Goal: Task Accomplishment & Management: Manage account settings

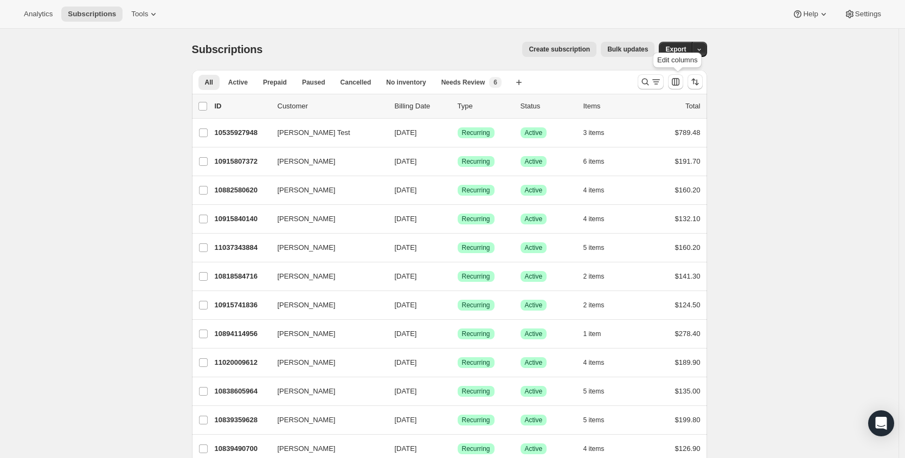
drag, startPoint x: 661, startPoint y: 81, endPoint x: 594, endPoint y: 95, distance: 67.6
click at [661, 81] on icon "Search and filter results" at bounding box center [656, 81] width 11 height 11
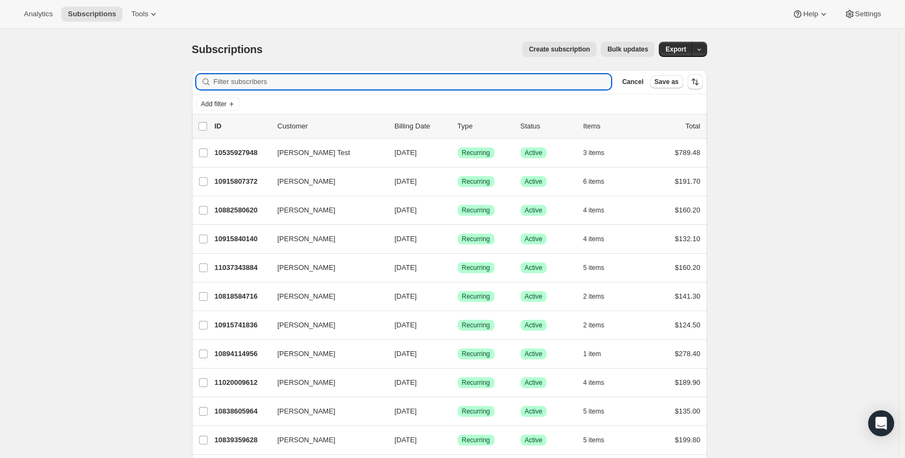
paste input "[EMAIL_ADDRESS][DOMAIN_NAME]"
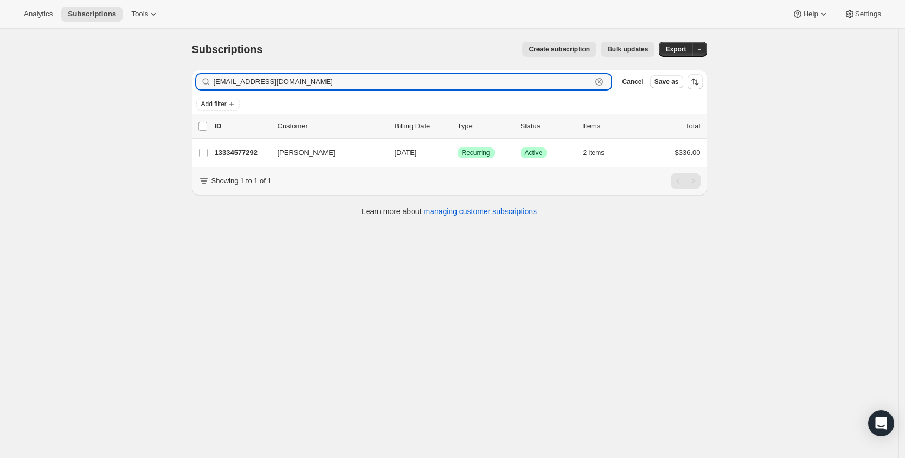
type input "[EMAIL_ADDRESS][DOMAIN_NAME]"
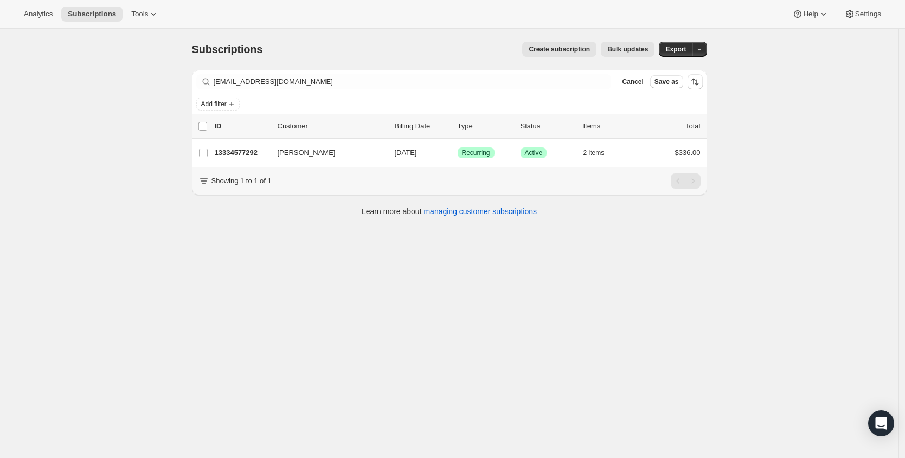
click at [240, 150] on p "13334577292" at bounding box center [242, 153] width 54 height 11
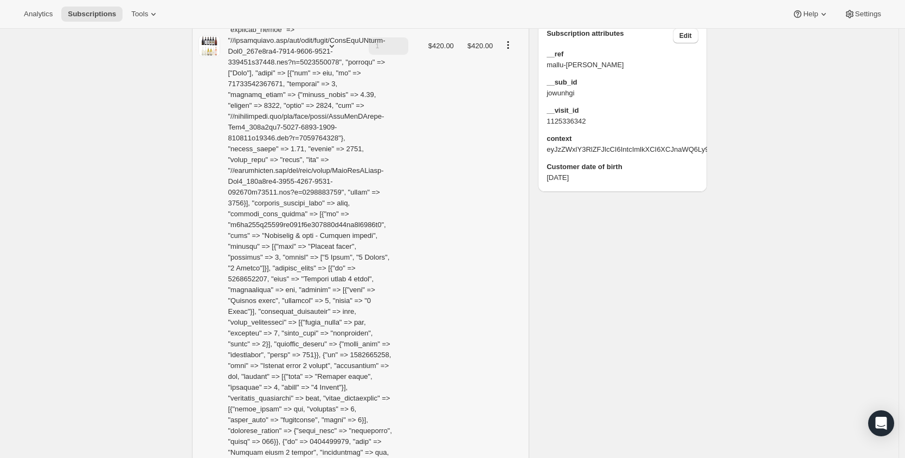
scroll to position [535, 0]
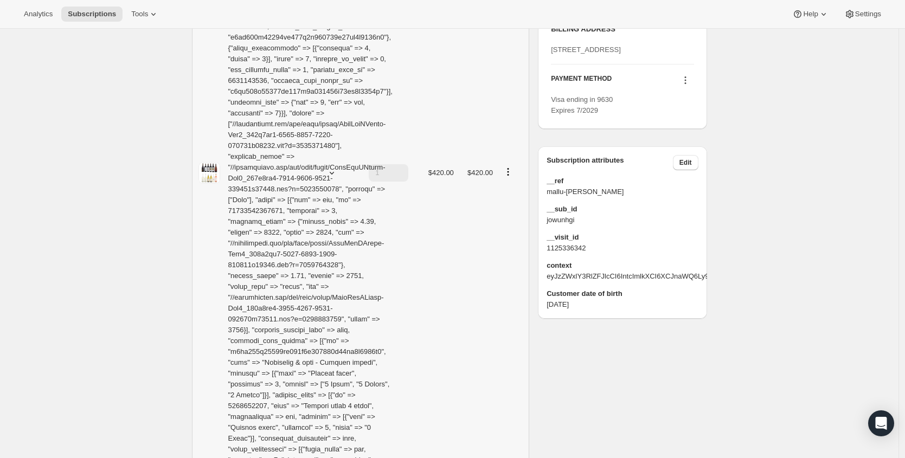
click at [511, 166] on icon "Product actions" at bounding box center [508, 171] width 11 height 11
click at [510, 177] on span "Edit box" at bounding box center [511, 177] width 25 height 8
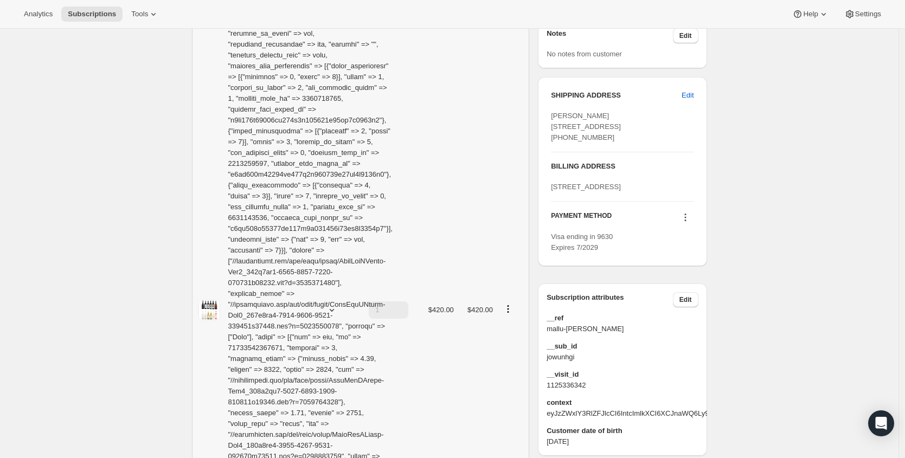
scroll to position [482, 0]
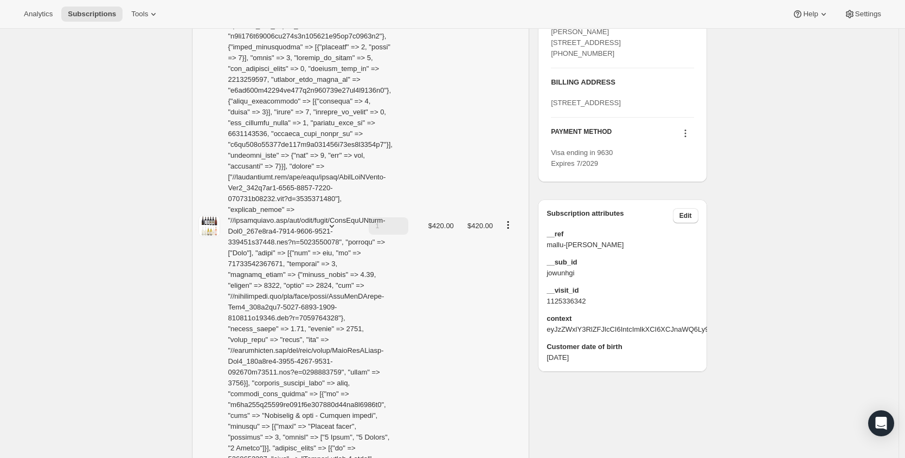
click at [514, 220] on icon "Product actions" at bounding box center [508, 225] width 11 height 11
click at [511, 220] on icon "Product actions" at bounding box center [508, 225] width 11 height 11
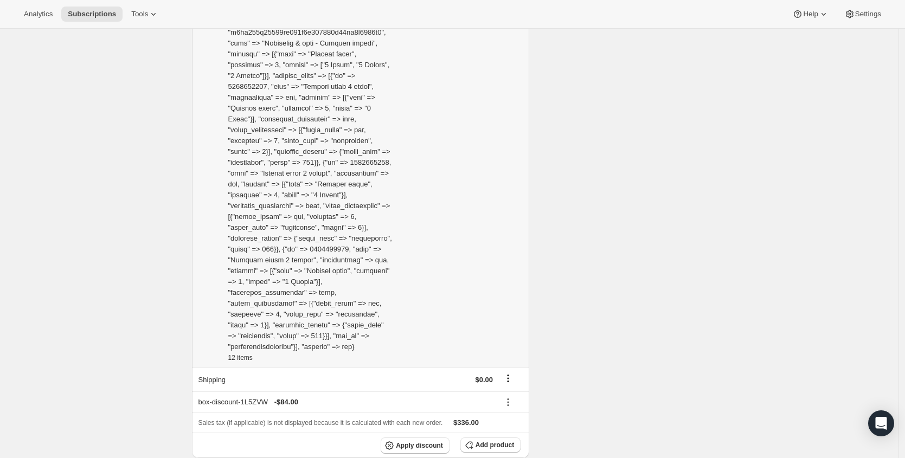
scroll to position [1029, 0]
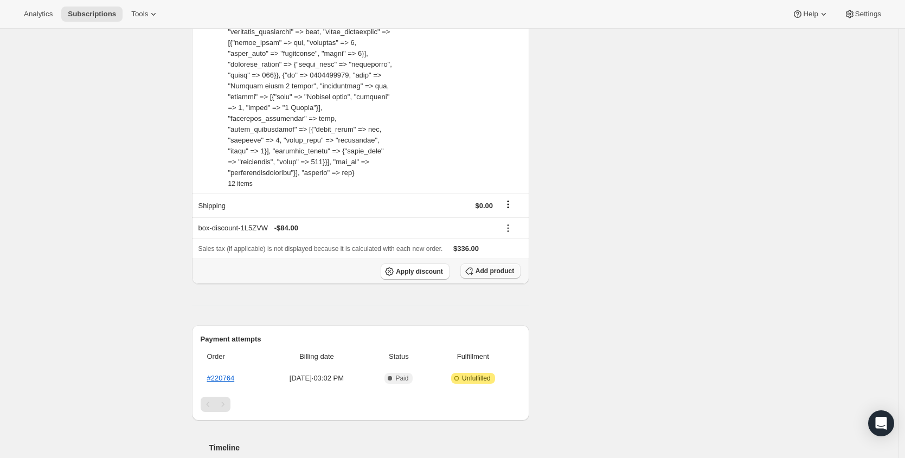
click at [495, 267] on span "Add product" at bounding box center [495, 271] width 39 height 9
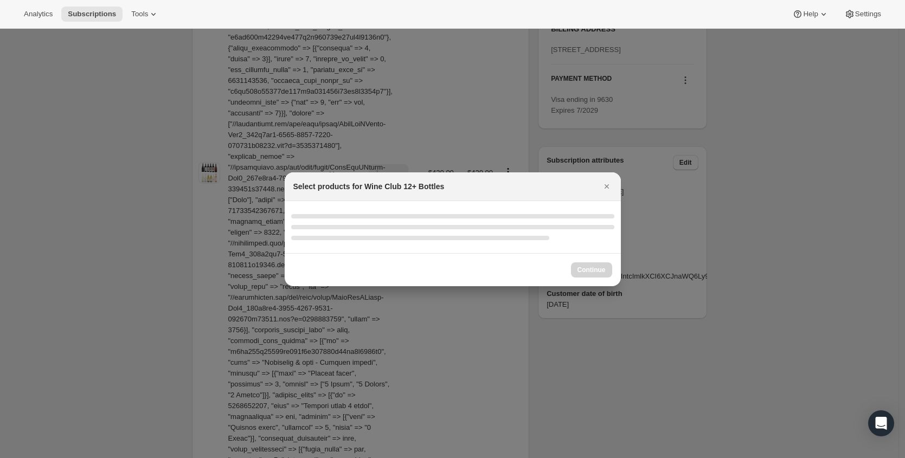
scroll to position [0, 0]
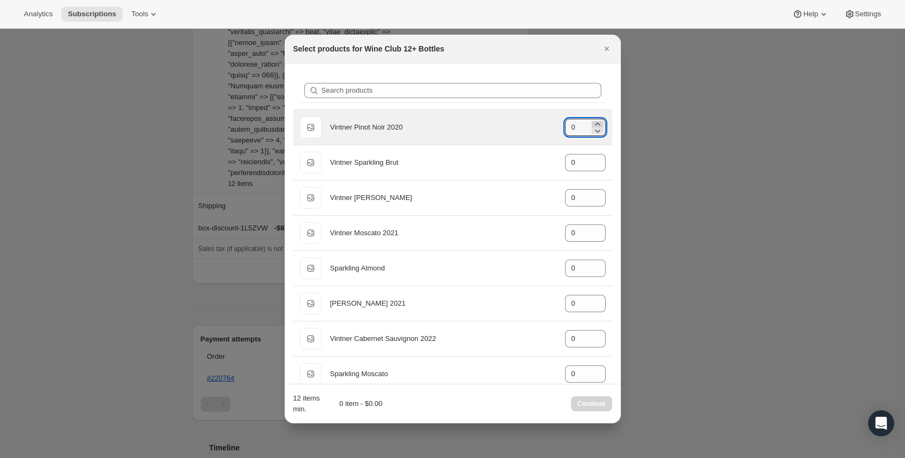
click at [592, 124] on icon ":reu:" at bounding box center [597, 124] width 11 height 11
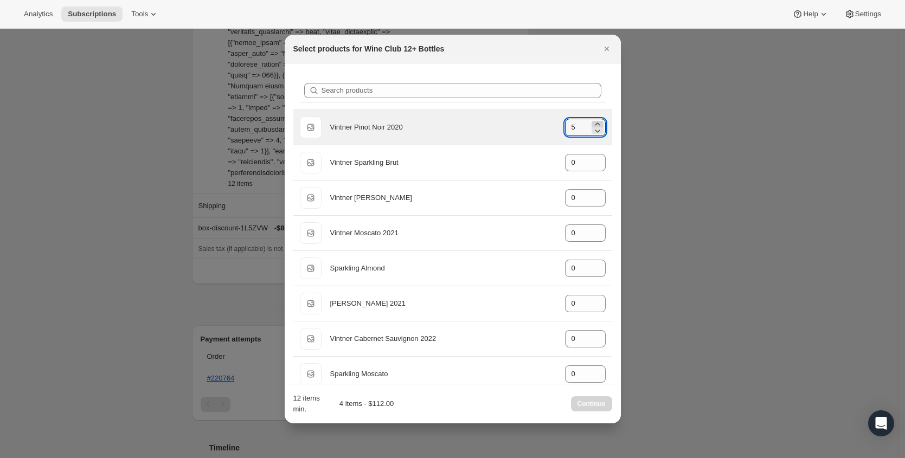
click at [592, 124] on icon ":reu:" at bounding box center [597, 124] width 11 height 11
type input "6"
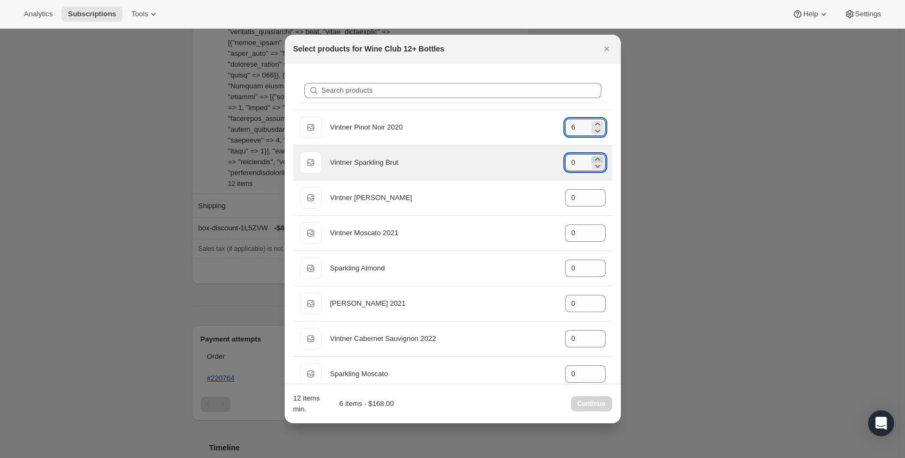
click at [592, 157] on icon ":reu:" at bounding box center [597, 159] width 11 height 11
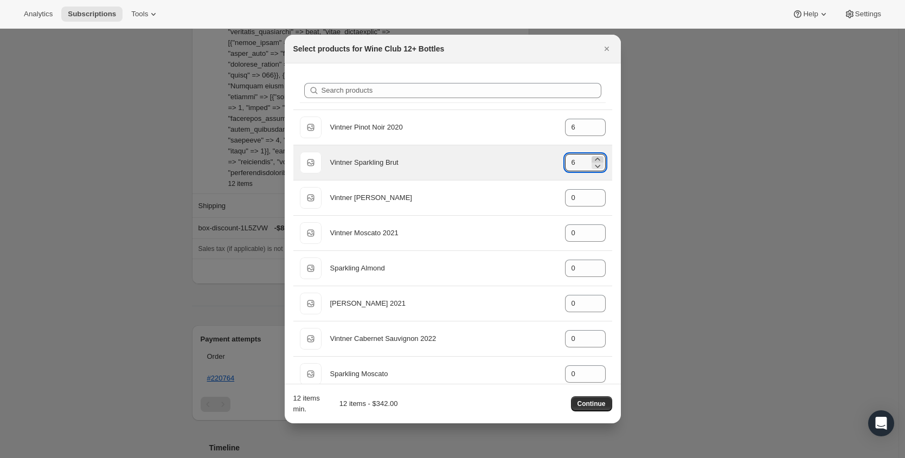
click at [592, 157] on icon ":reu:" at bounding box center [597, 159] width 11 height 11
click at [592, 165] on icon ":reu:" at bounding box center [597, 166] width 11 height 11
type input "6"
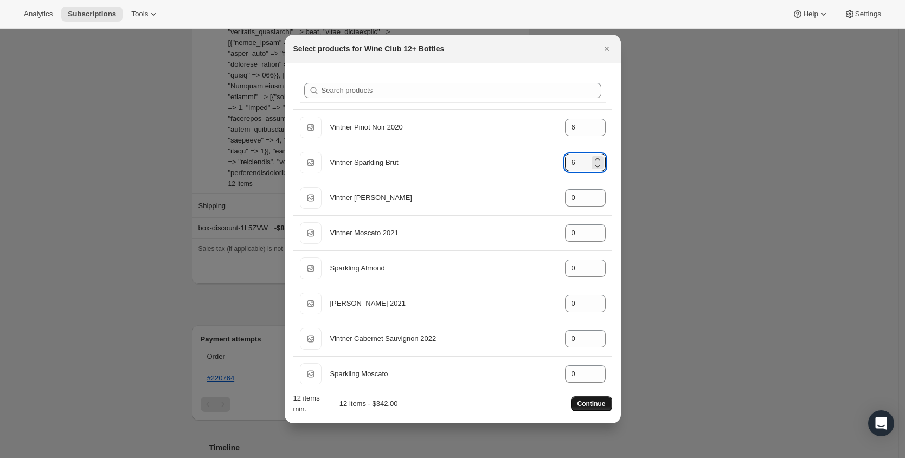
click at [583, 403] on span "Continue" at bounding box center [592, 404] width 28 height 9
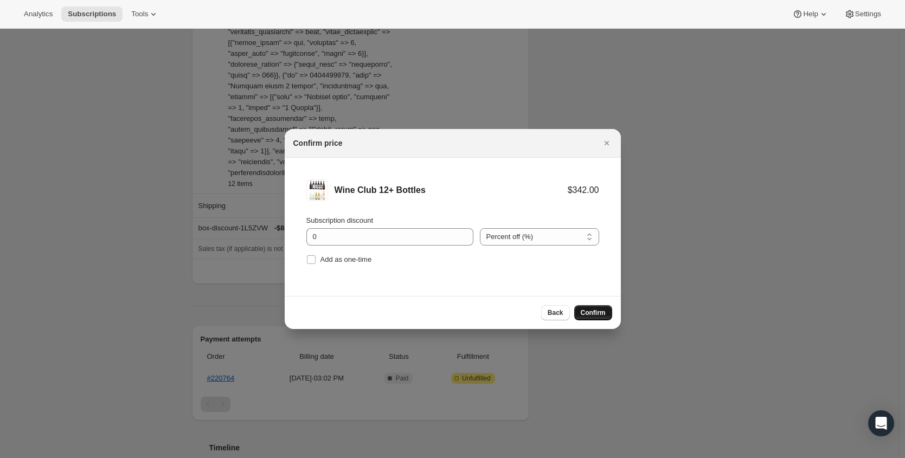
click at [600, 313] on span "Confirm" at bounding box center [593, 313] width 25 height 9
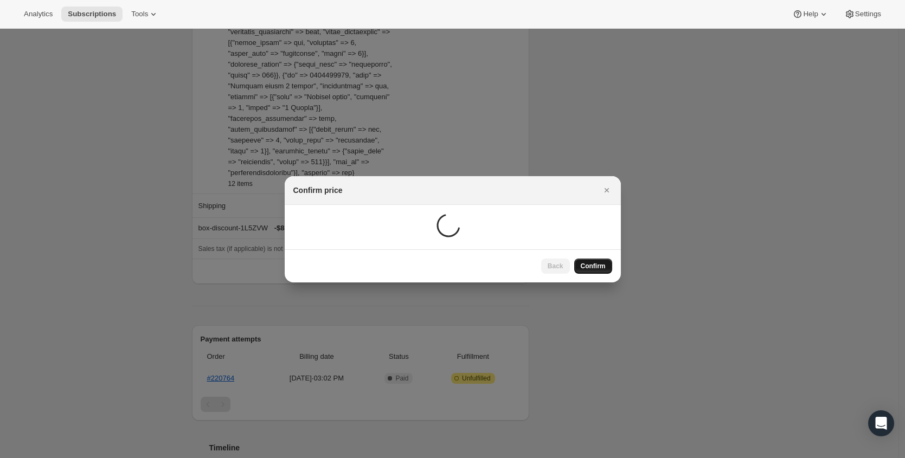
scroll to position [32, 0]
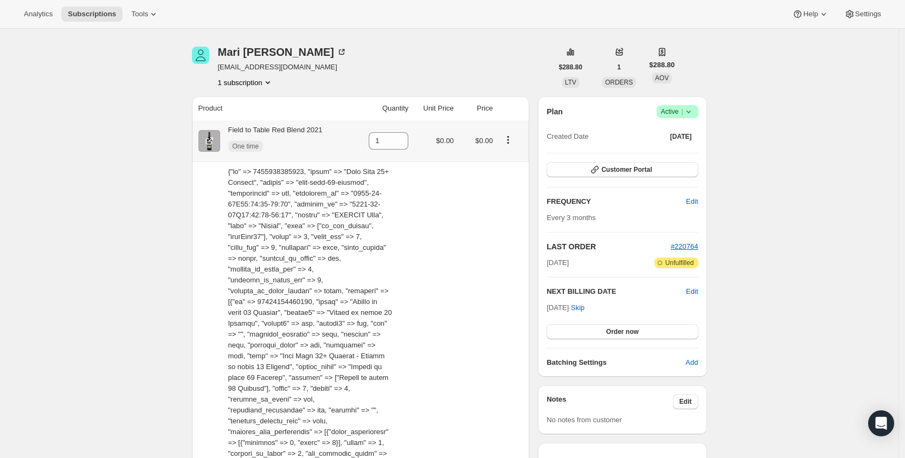
click at [513, 140] on icon "Product actions" at bounding box center [508, 139] width 11 height 11
click at [507, 199] on span "Remove" at bounding box center [510, 198] width 66 height 11
type input "0"
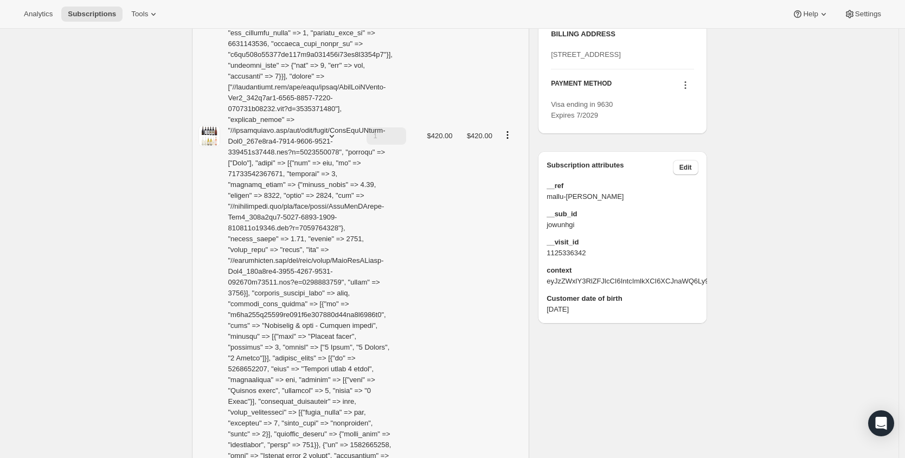
scroll to position [57, 0]
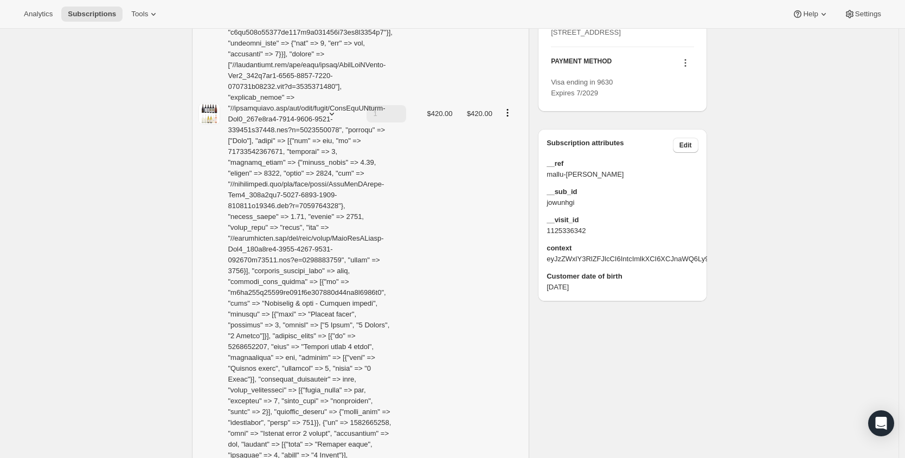
scroll to position [433, 0]
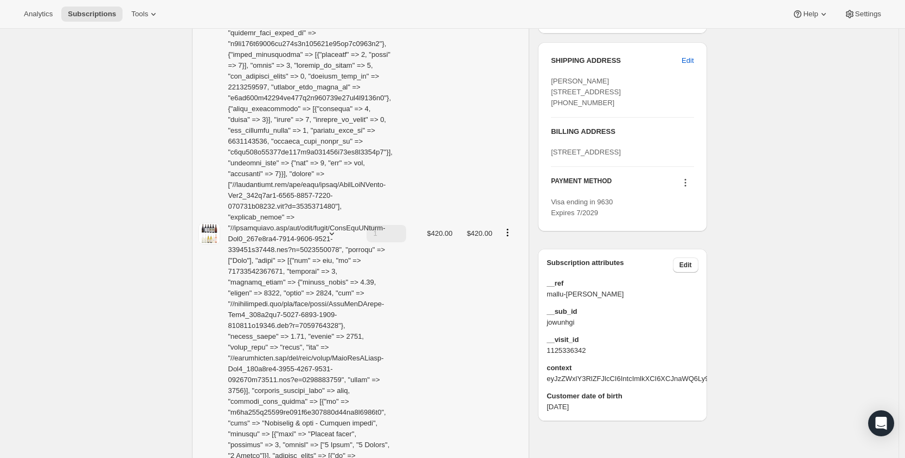
click at [511, 227] on button "Product actions" at bounding box center [507, 233] width 17 height 12
click at [510, 227] on icon "Product actions" at bounding box center [507, 232] width 11 height 11
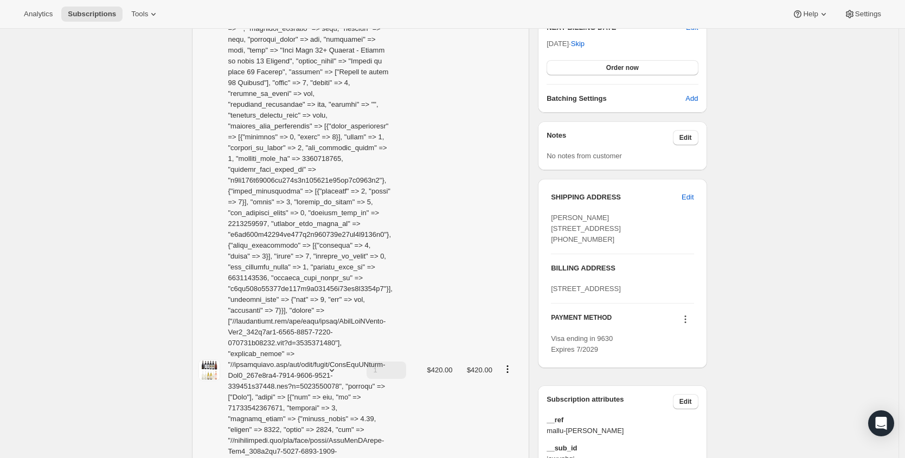
scroll to position [306, 0]
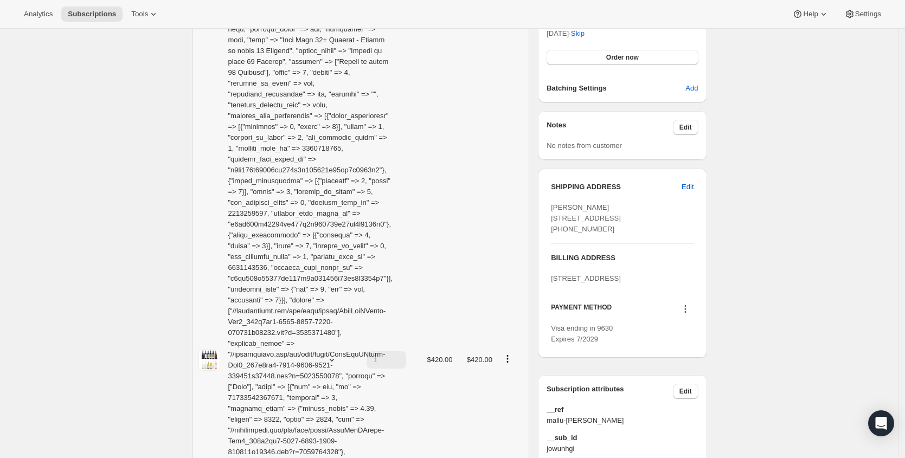
click at [512, 354] on icon "Product actions" at bounding box center [507, 359] width 11 height 11
click at [513, 359] on span "Edit box" at bounding box center [510, 363] width 25 height 11
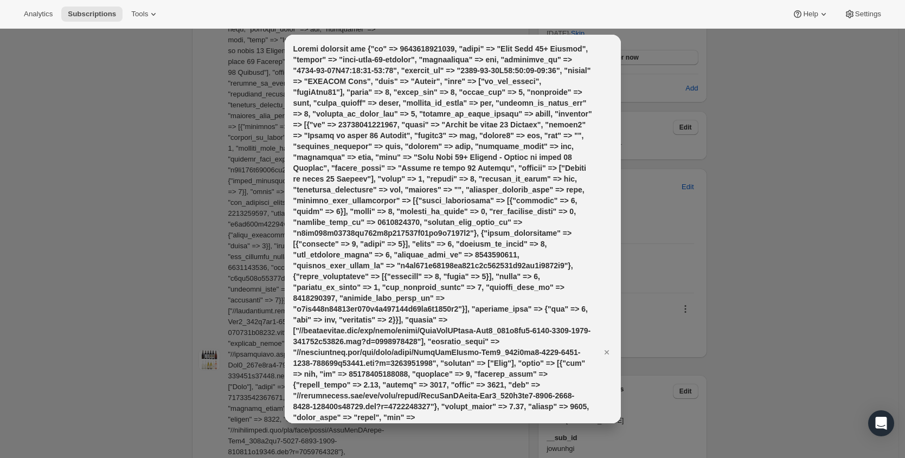
click at [727, 204] on div at bounding box center [452, 229] width 905 height 458
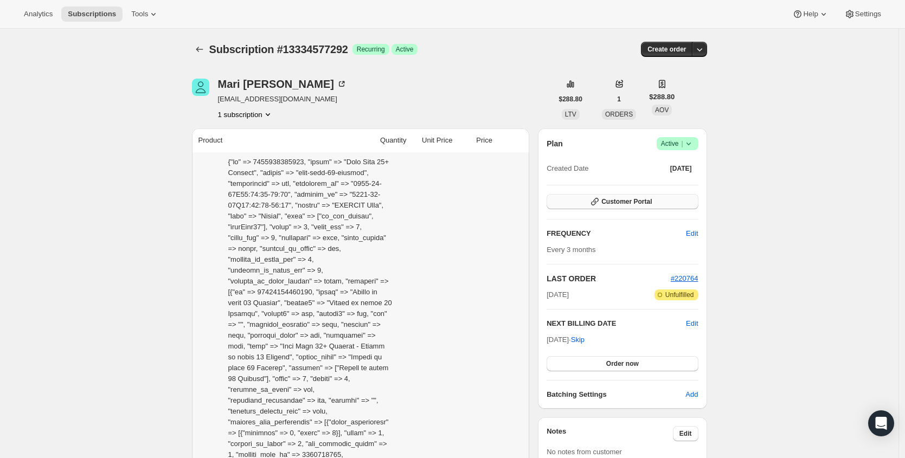
click at [662, 206] on button "Customer Portal" at bounding box center [622, 201] width 151 height 15
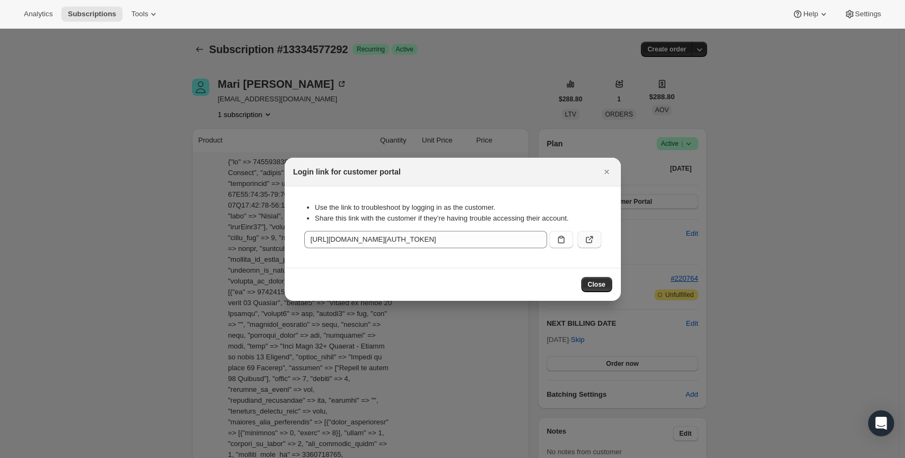
click at [591, 240] on icon ":rn1:" at bounding box center [589, 239] width 11 height 11
click at [306, 85] on div at bounding box center [452, 229] width 905 height 458
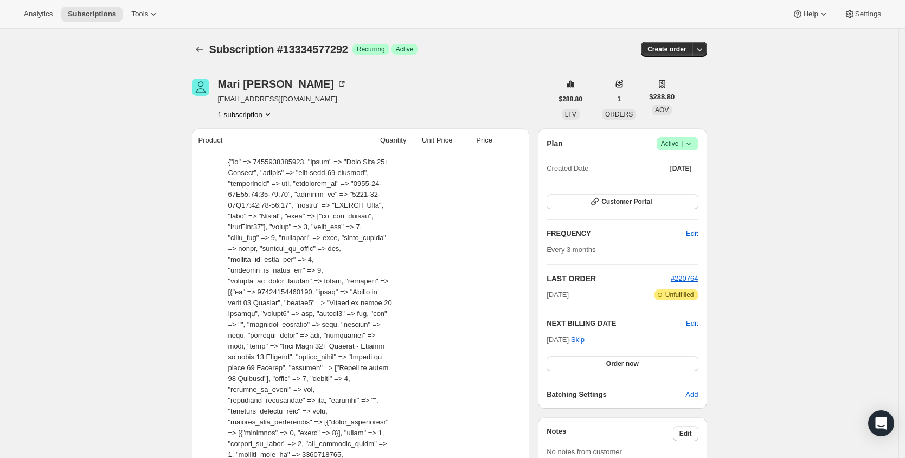
click at [466, 111] on div "[PERSON_NAME] [EMAIL_ADDRESS][DOMAIN_NAME] 1 subscription" at bounding box center [372, 99] width 361 height 41
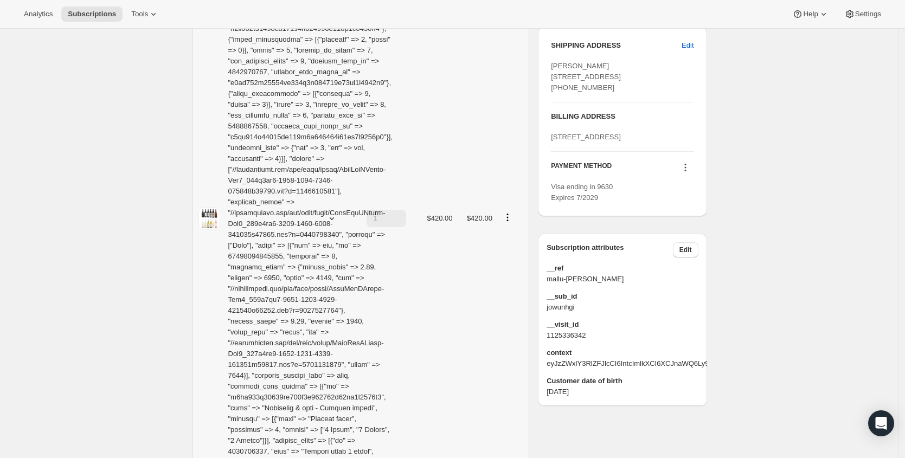
scroll to position [512, 0]
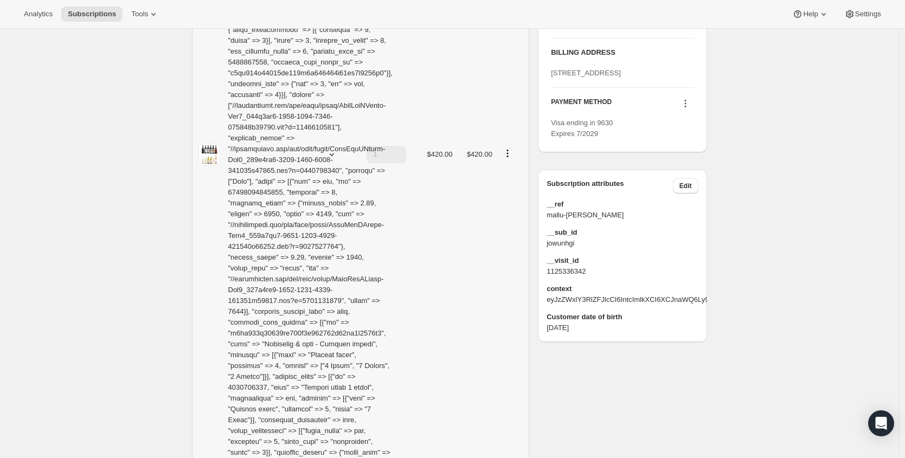
click at [509, 148] on icon "Product actions" at bounding box center [507, 153] width 11 height 11
click at [513, 182] on span "Remove" at bounding box center [511, 176] width 26 height 11
type input "0"
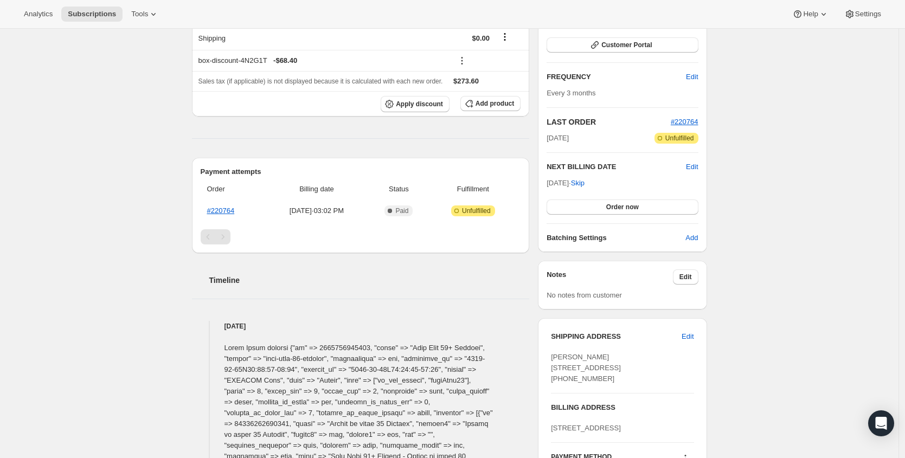
scroll to position [0, 0]
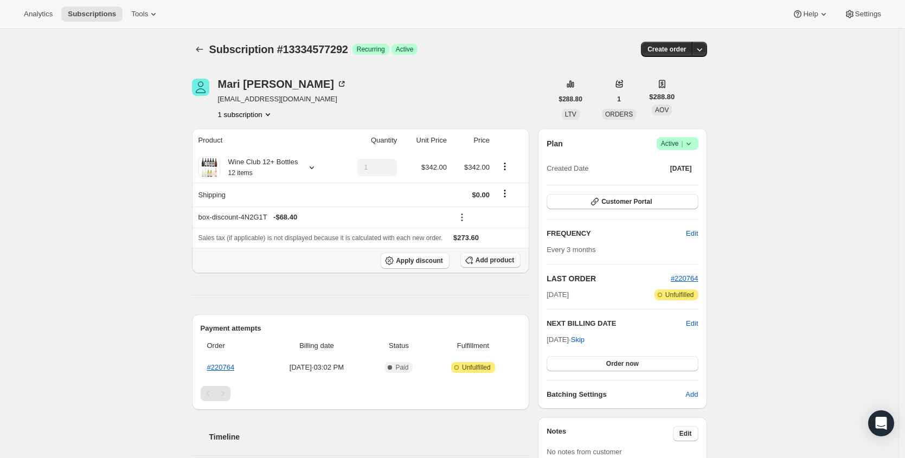
click at [497, 258] on span "Add product" at bounding box center [495, 260] width 39 height 9
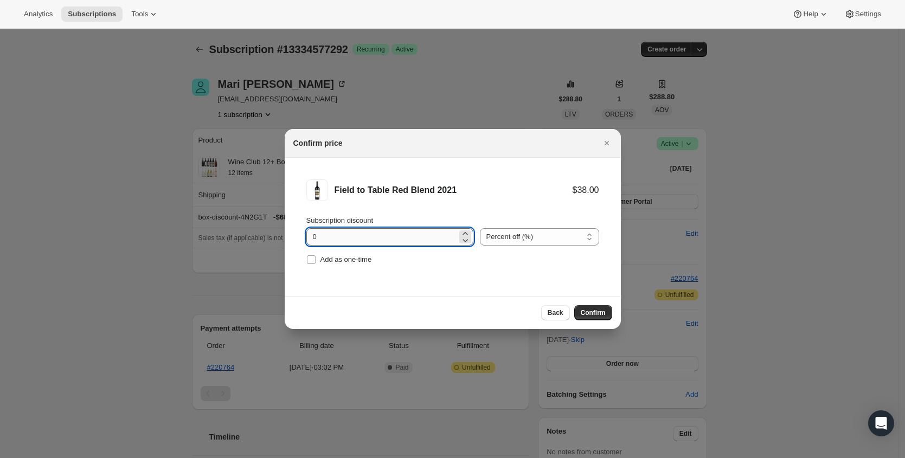
click at [424, 235] on input "0" at bounding box center [381, 236] width 151 height 17
type input "100"
click at [329, 251] on div "Subscription discount 100 Percent off (%) Amount off ($) Percent off (%) Add as…" at bounding box center [452, 241] width 293 height 52
click at [334, 256] on span "Add as one-time" at bounding box center [347, 259] width 52 height 8
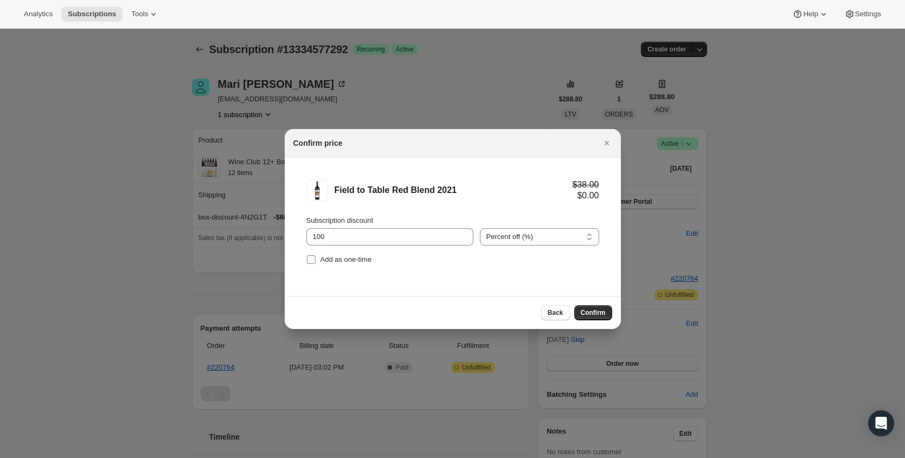
click at [316, 256] on input "Add as one-time" at bounding box center [311, 259] width 9 height 9
checkbox input "true"
click at [604, 309] on span "Confirm" at bounding box center [593, 313] width 25 height 9
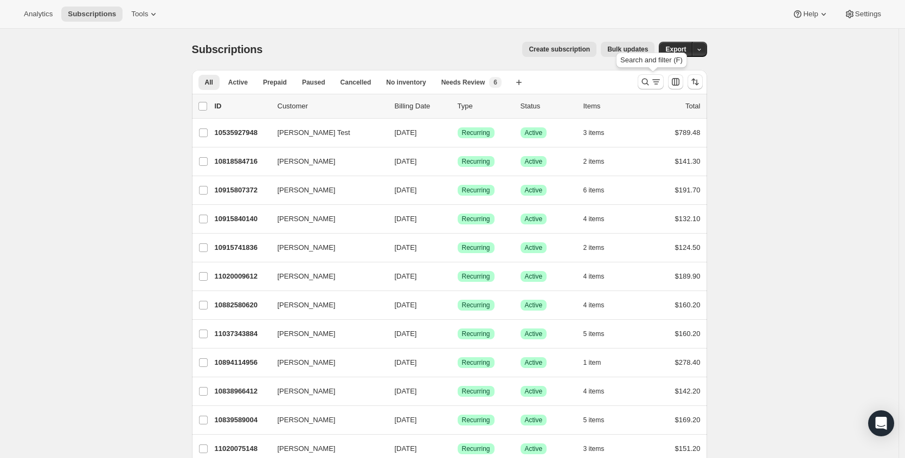
click at [645, 75] on button "Search and filter results" at bounding box center [651, 81] width 26 height 15
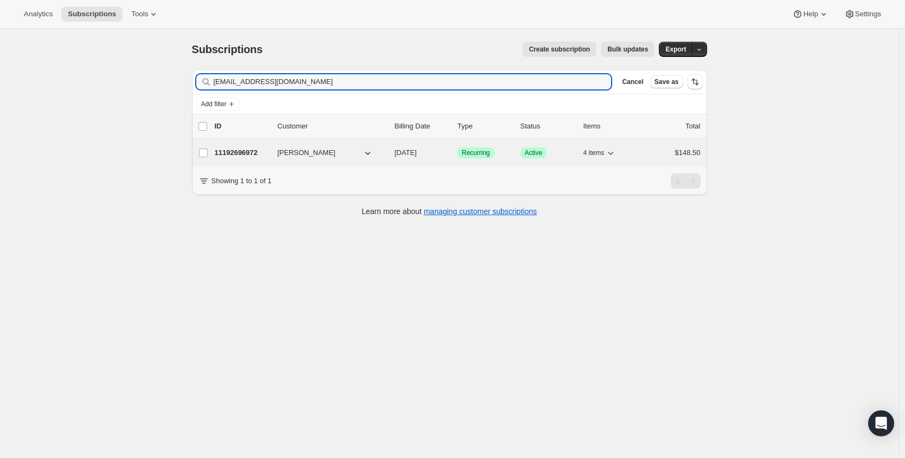
type input "paulehoff@sbcglobal.net"
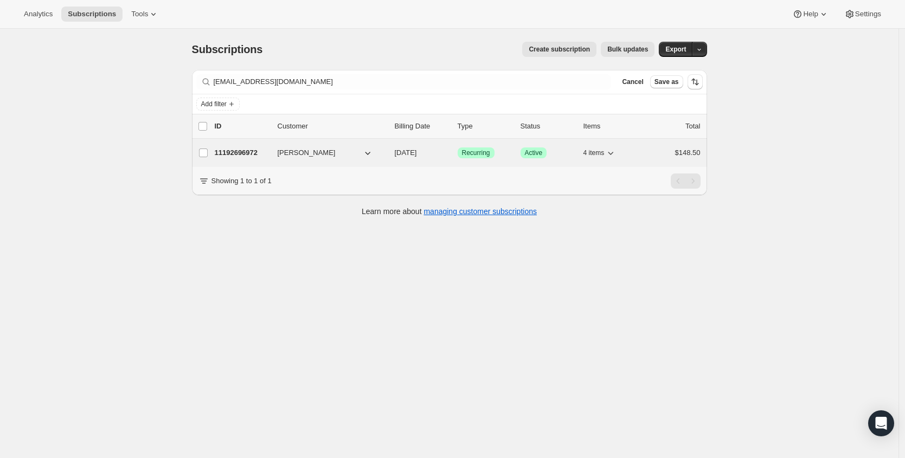
click at [245, 157] on p "11192696972" at bounding box center [242, 153] width 54 height 11
